Goal: Task Accomplishment & Management: Use online tool/utility

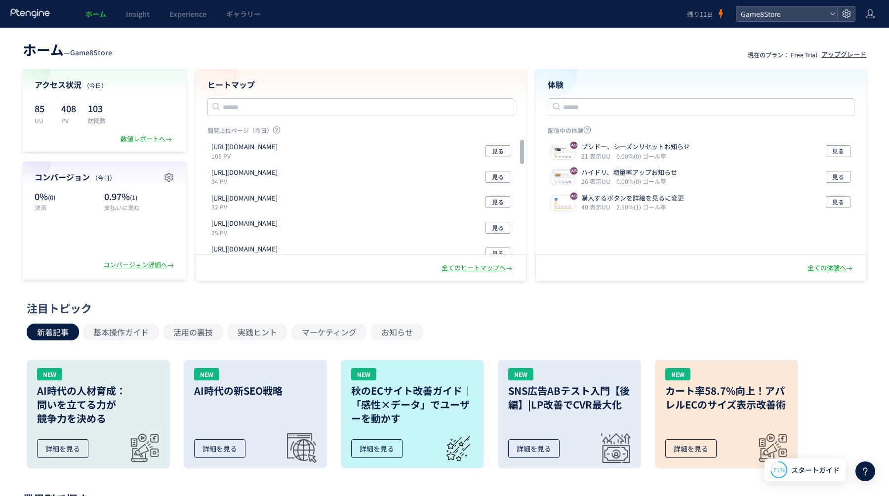
click at [159, 134] on div "アクセス状況 （[DATE]） 85 UU 408 PV 103 訪問数 数値レポートへ" at bounding box center [104, 110] width 163 height 82
click at [152, 141] on div "数値レポートへ" at bounding box center [147, 138] width 53 height 9
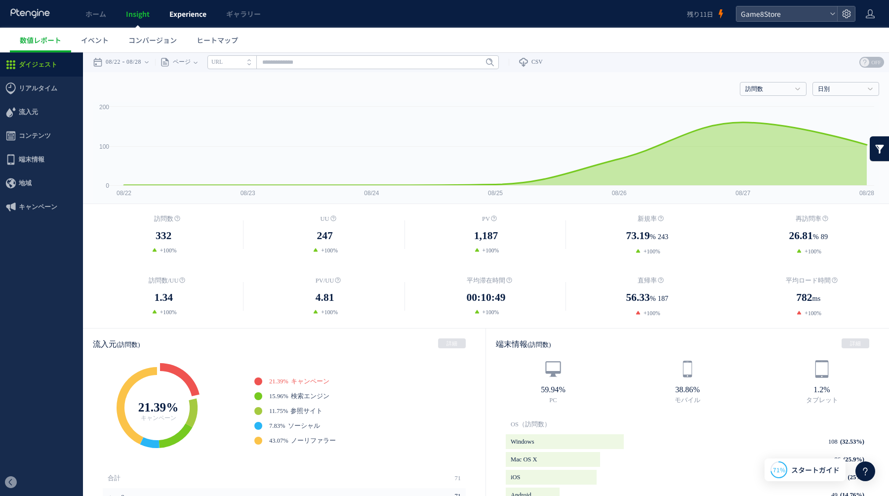
click at [186, 18] on span "Experience" at bounding box center [187, 14] width 37 height 10
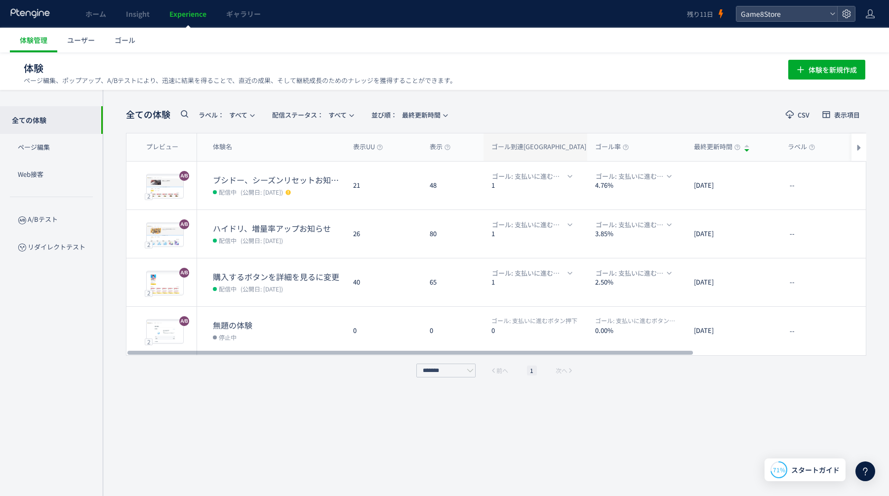
click at [598, 144] on div at bounding box center [600, 144] width 5 height 5
click at [598, 151] on div at bounding box center [600, 151] width 5 height 5
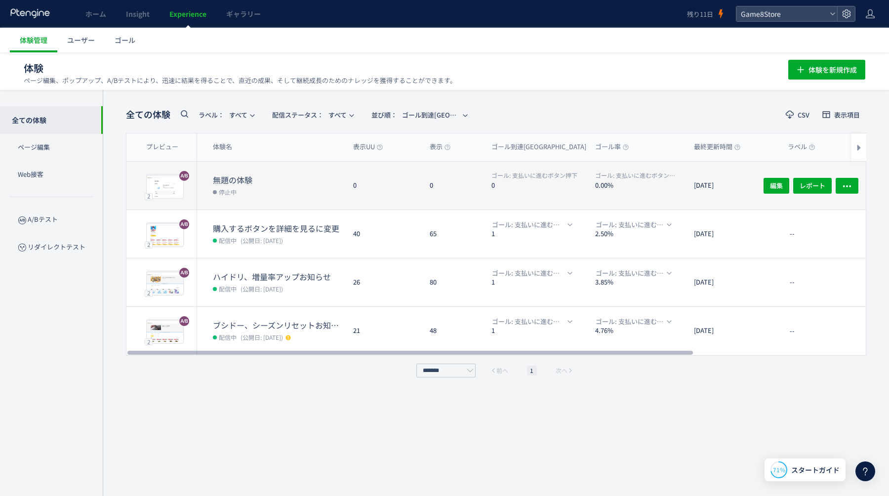
click at [558, 176] on span "ゴール: 支払いに進むボタン押下" at bounding box center [534, 175] width 86 height 8
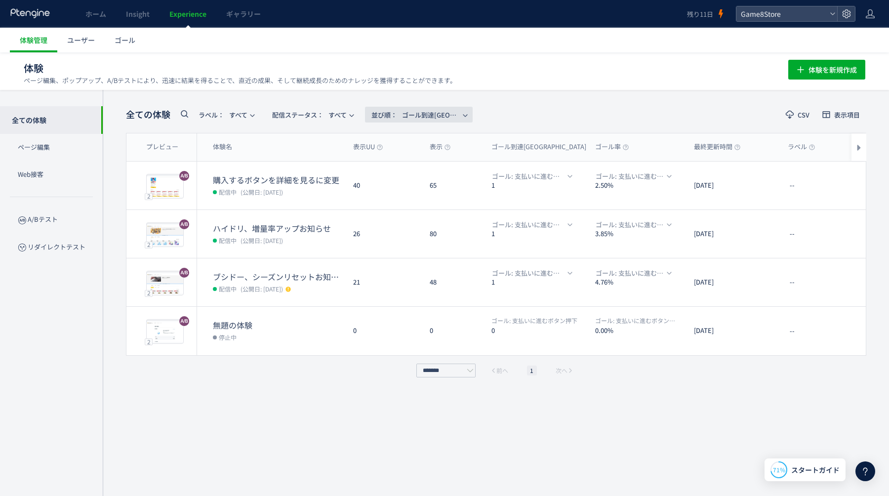
click at [463, 115] on use "button" at bounding box center [465, 116] width 4 height 2
click at [428, 113] on span "並び順： ゴール到達[GEOGRAPHIC_DATA]" at bounding box center [415, 115] width 89 height 16
click at [328, 115] on span "配信ステータス​： すべて" at bounding box center [309, 115] width 75 height 16
click at [598, 144] on div at bounding box center [600, 144] width 5 height 5
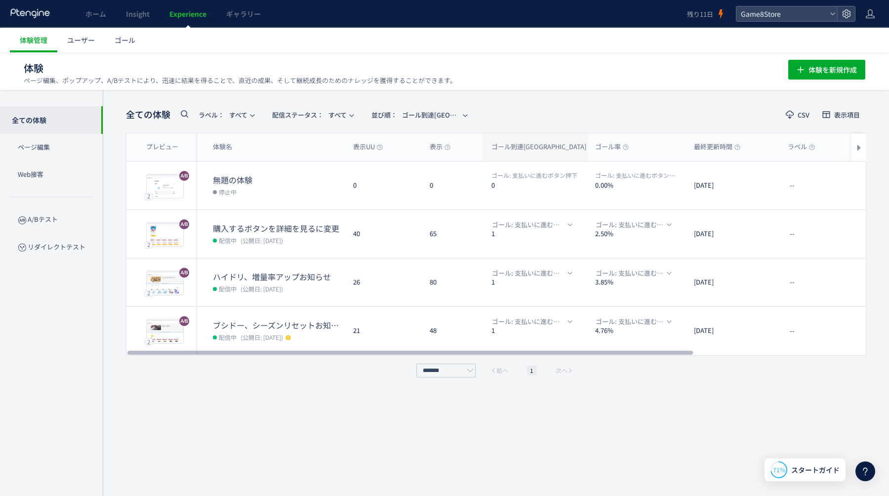
click at [598, 144] on div at bounding box center [600, 144] width 5 height 5
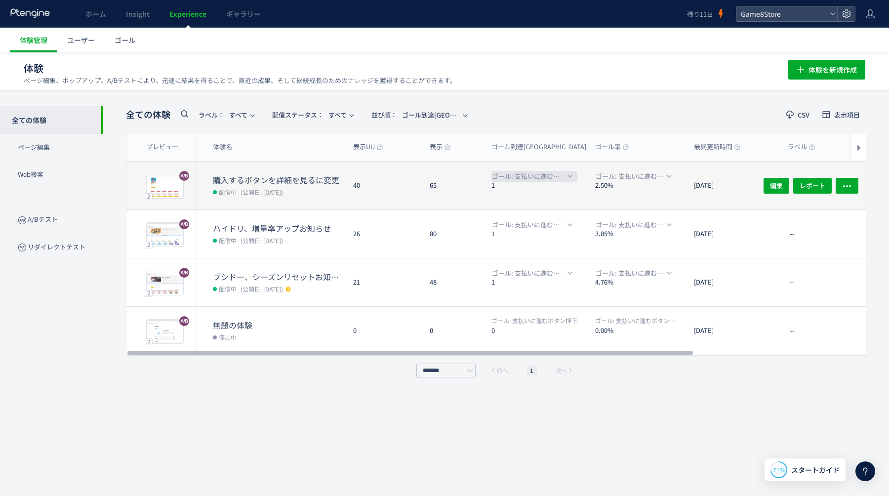
click at [570, 176] on use "button" at bounding box center [570, 176] width 4 height 2
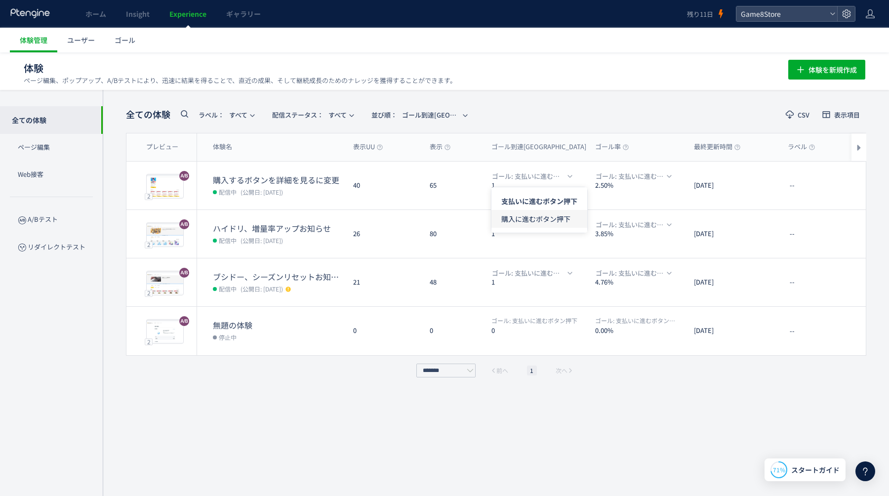
click at [532, 218] on span "購入に進むボタン押下" at bounding box center [539, 219] width 76 height 18
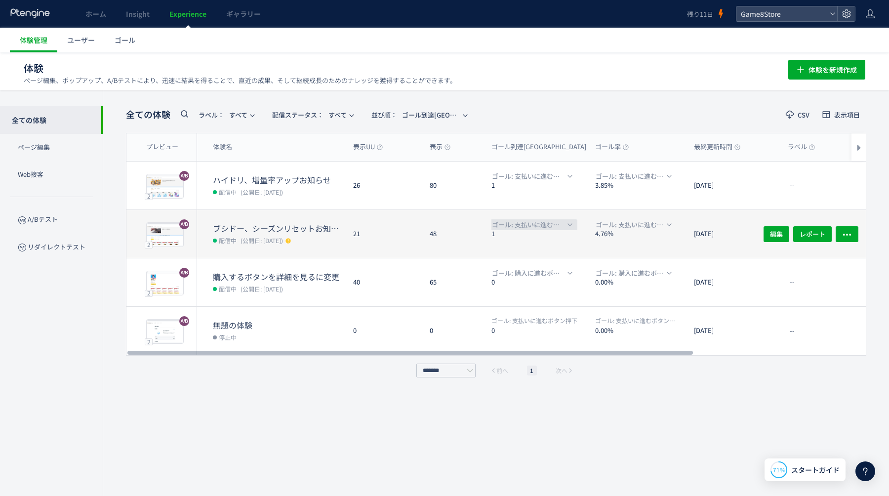
click at [571, 225] on icon "button" at bounding box center [570, 225] width 6 height 6
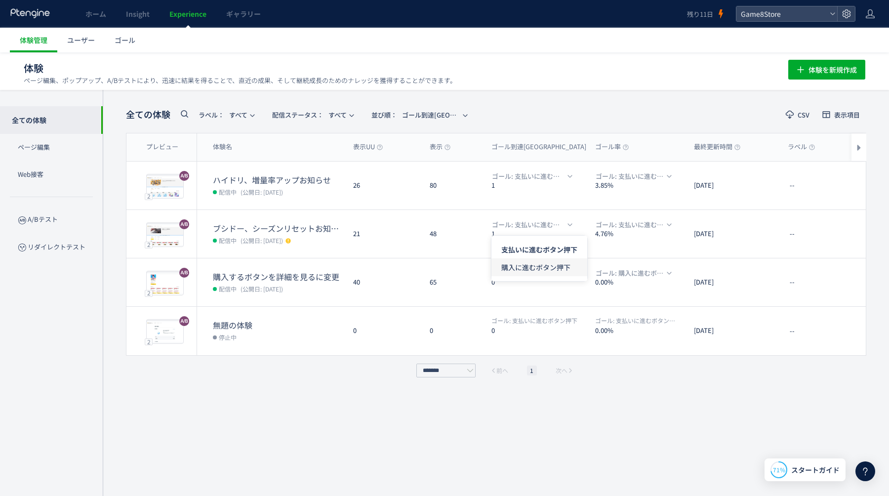
click at [539, 265] on span "購入に進むボタン押下" at bounding box center [539, 267] width 76 height 18
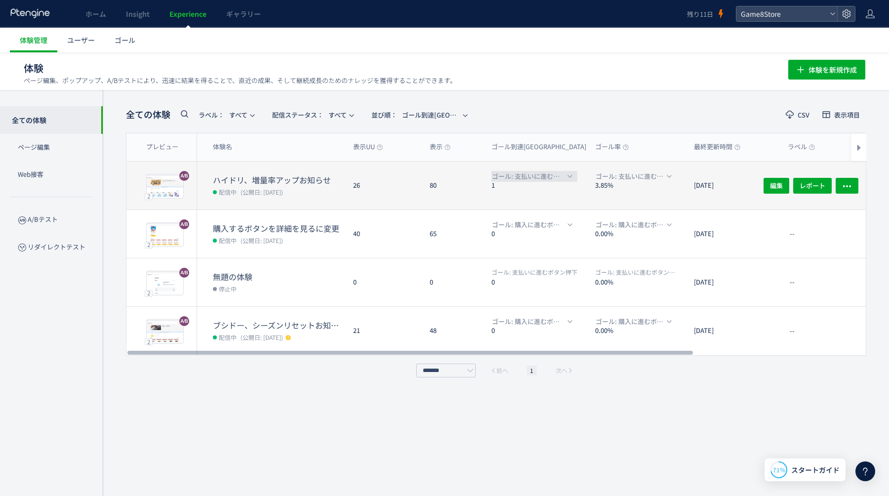
click at [568, 175] on use "button" at bounding box center [570, 176] width 4 height 2
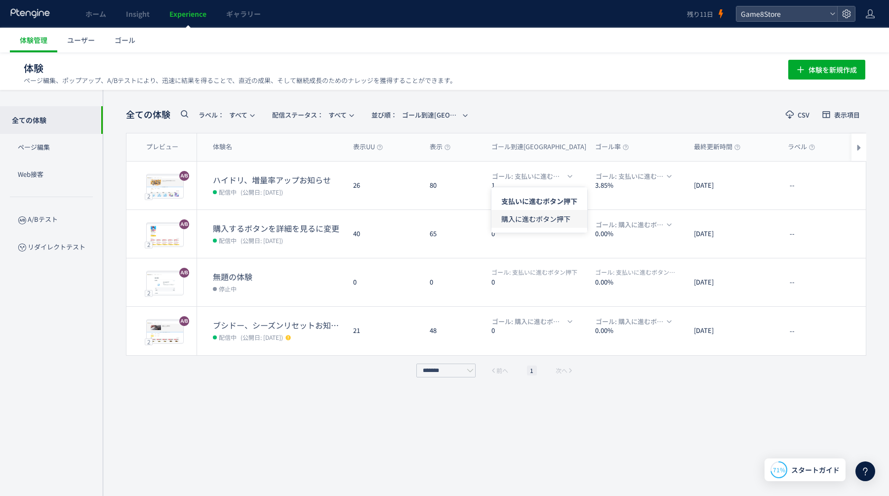
click at [539, 213] on span "購入に進むボタン押下" at bounding box center [539, 219] width 76 height 18
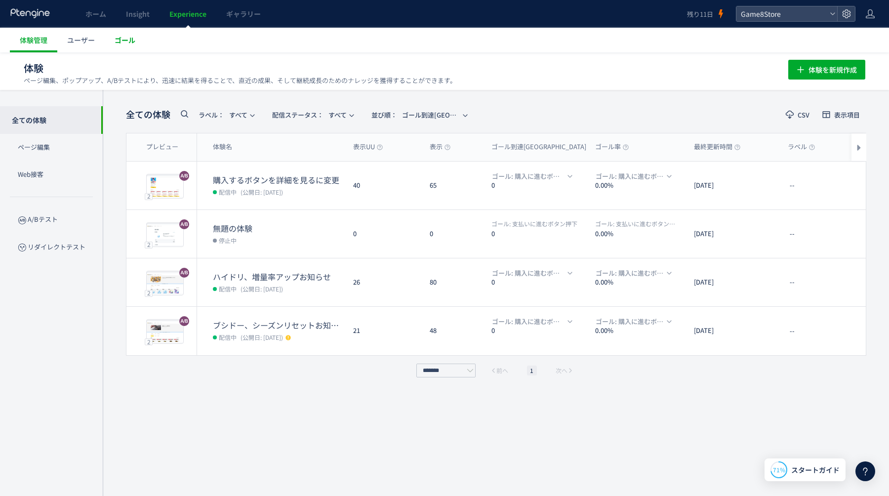
click at [121, 38] on span "ゴール" at bounding box center [125, 40] width 21 height 10
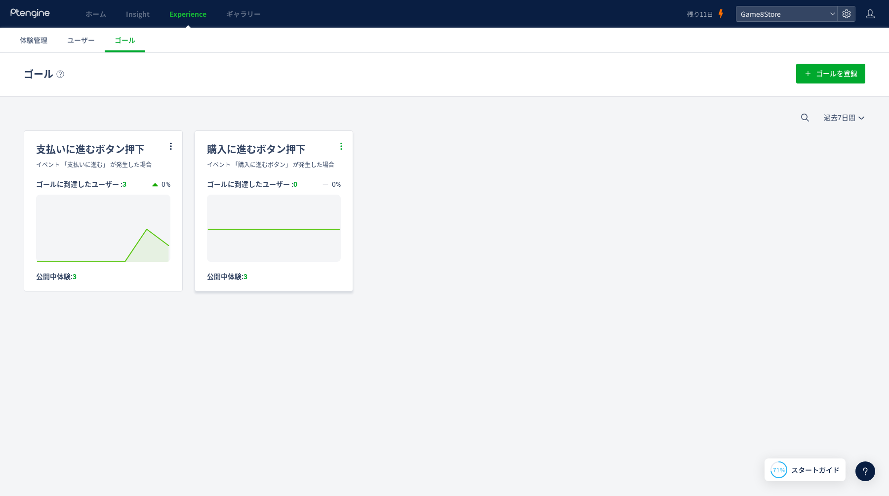
click at [342, 147] on icon at bounding box center [341, 146] width 9 height 9
click at [337, 172] on li "編集" at bounding box center [330, 171] width 34 height 18
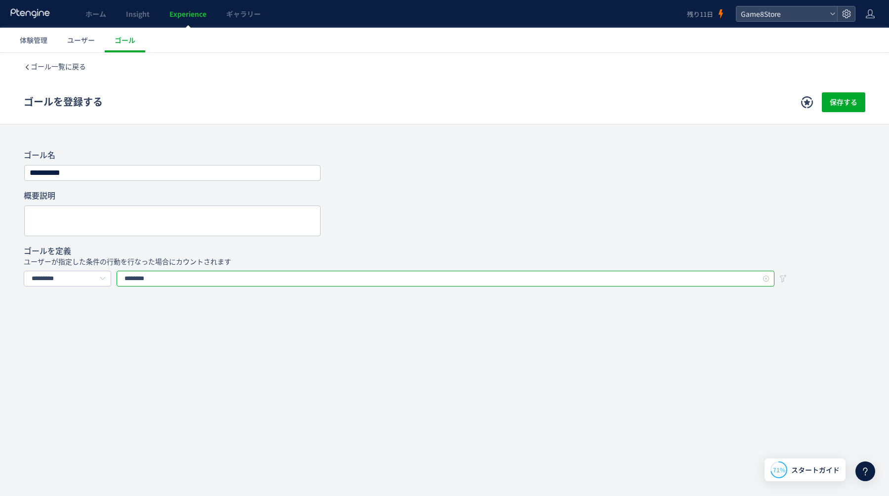
click at [152, 277] on input "********" at bounding box center [446, 279] width 658 height 16
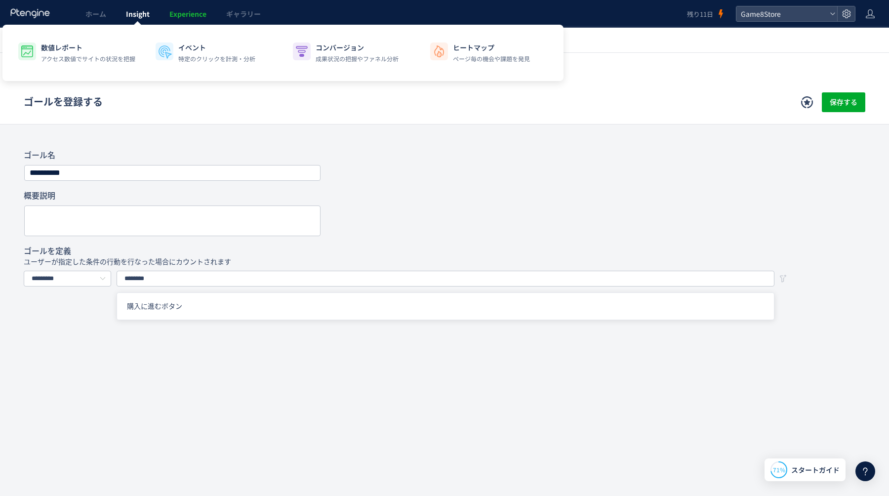
click at [137, 16] on span "Insight" at bounding box center [138, 14] width 24 height 10
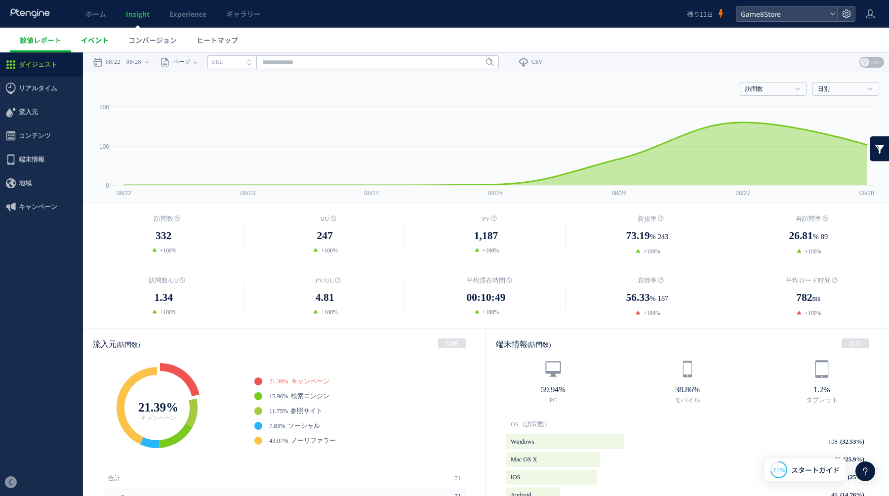
click at [108, 37] on span "イベント" at bounding box center [95, 40] width 28 height 10
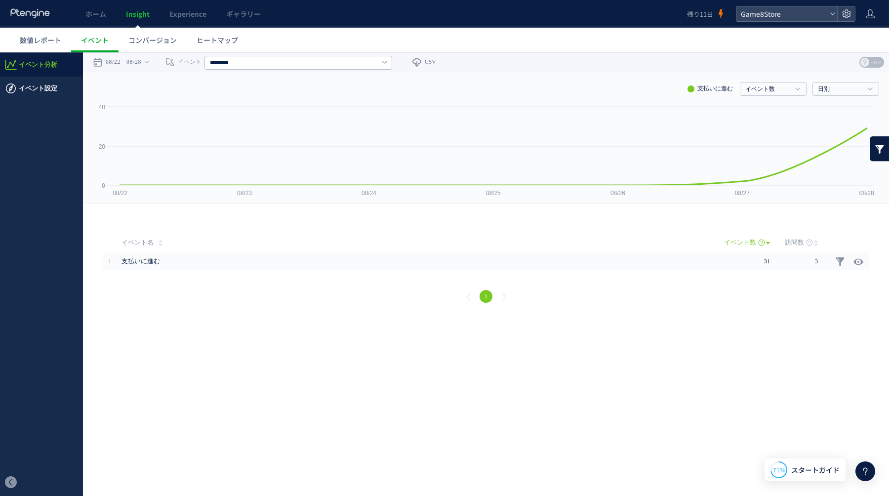
click at [23, 88] on span "イベント設定" at bounding box center [38, 89] width 39 height 24
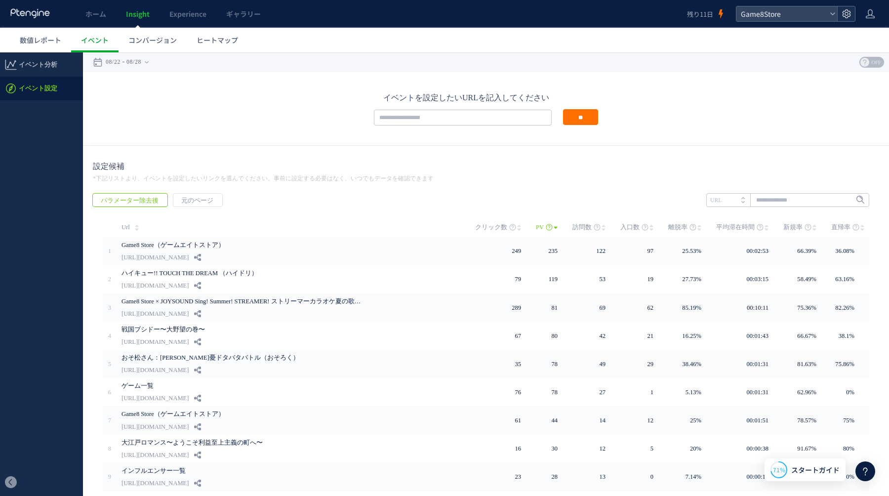
click at [851, 13] on icon at bounding box center [847, 14] width 10 height 10
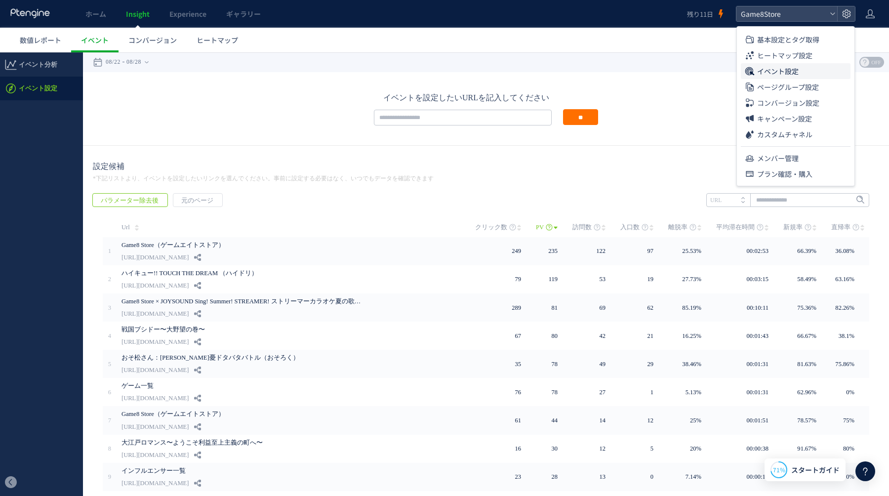
click at [780, 75] on span "イベント設定" at bounding box center [777, 71] width 41 height 16
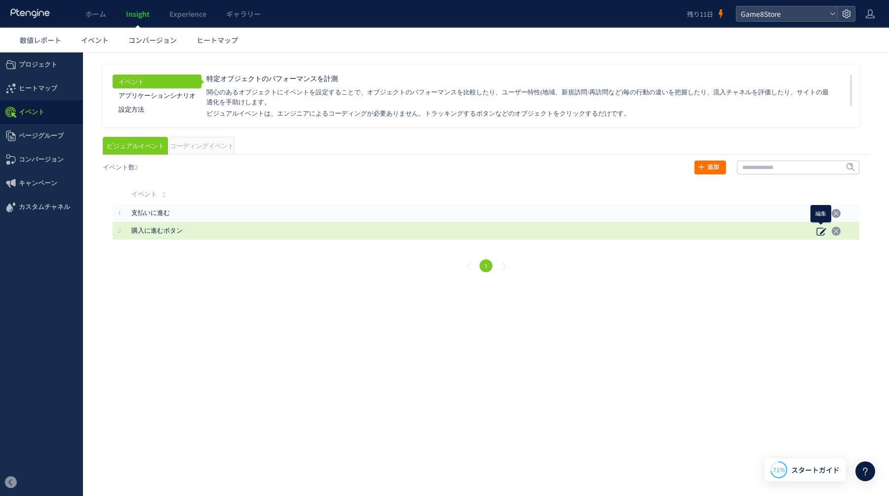
click at [818, 230] on icon at bounding box center [821, 231] width 10 height 10
